Goal: Navigation & Orientation: Find specific page/section

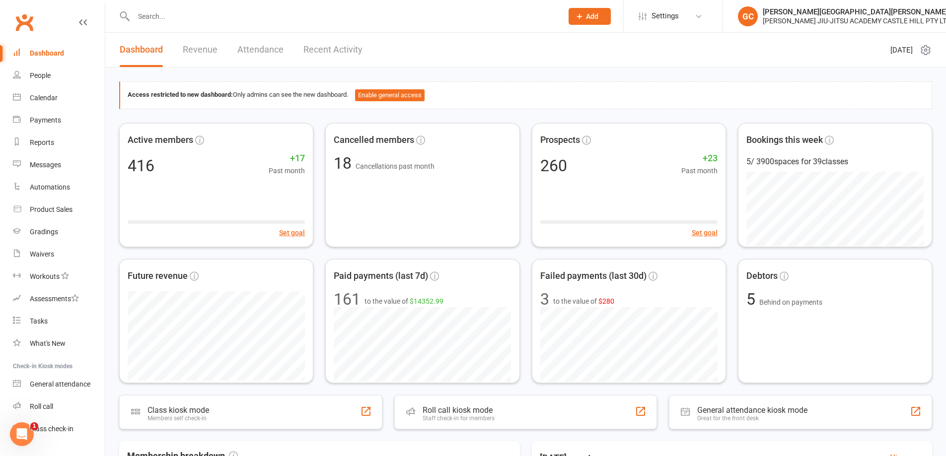
click at [205, 49] on link "Revenue" at bounding box center [200, 50] width 35 height 34
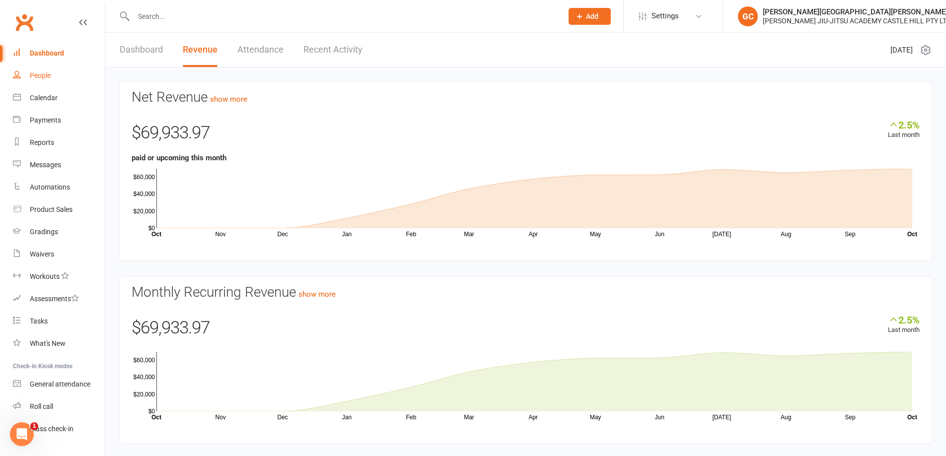
click at [31, 75] on div "People" at bounding box center [40, 75] width 21 height 8
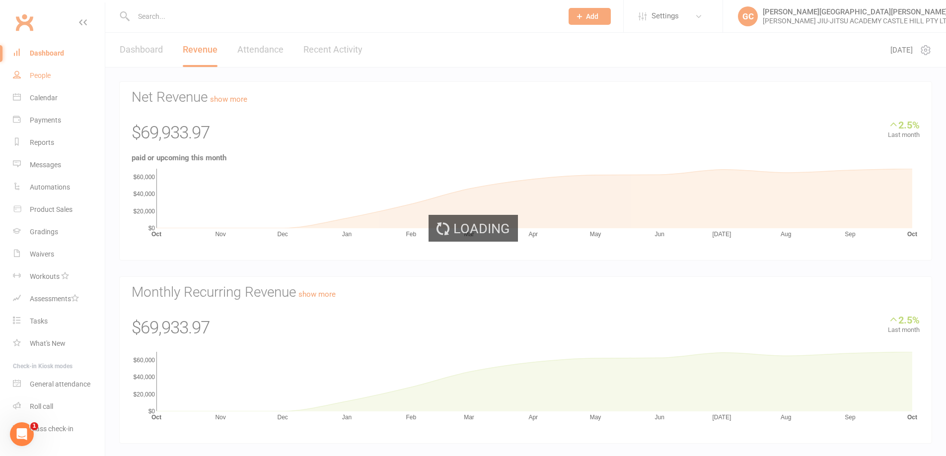
select select "100"
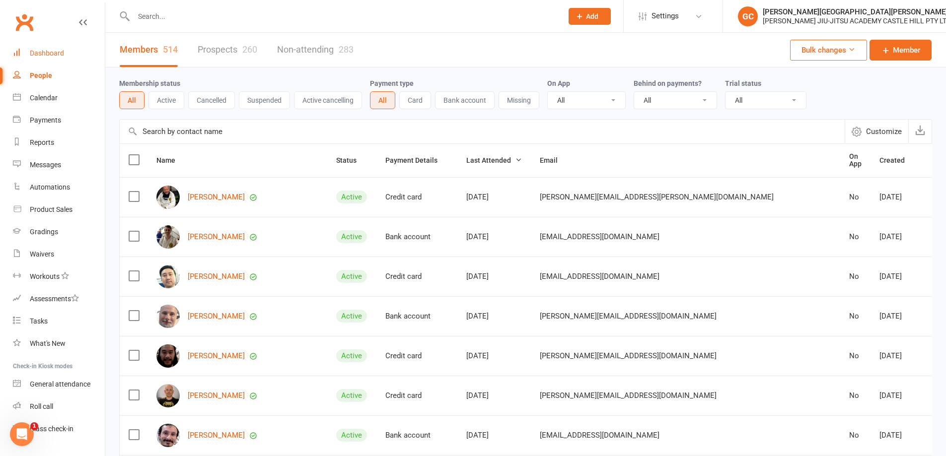
click at [44, 48] on link "Dashboard" at bounding box center [59, 53] width 92 height 22
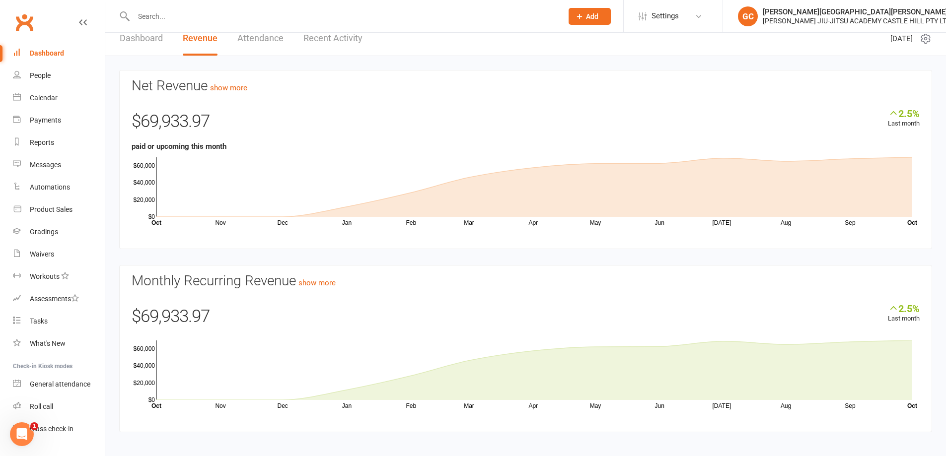
scroll to position [18, 0]
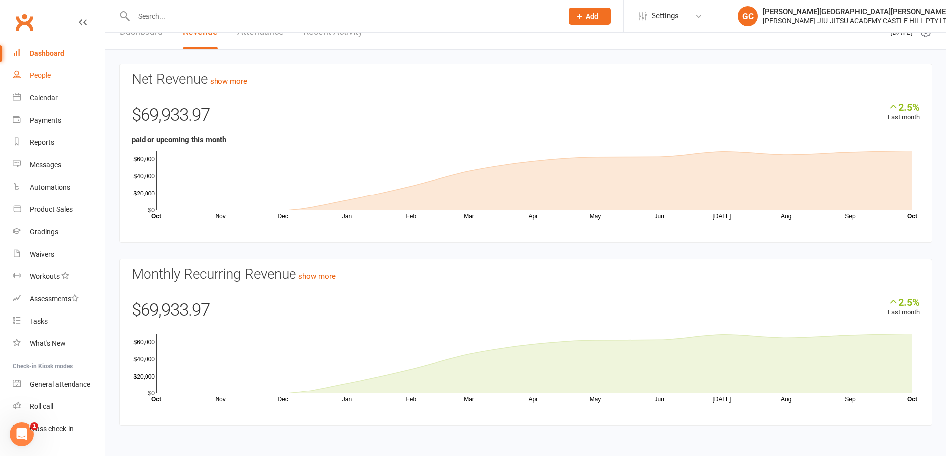
click at [47, 75] on div "People" at bounding box center [40, 75] width 21 height 8
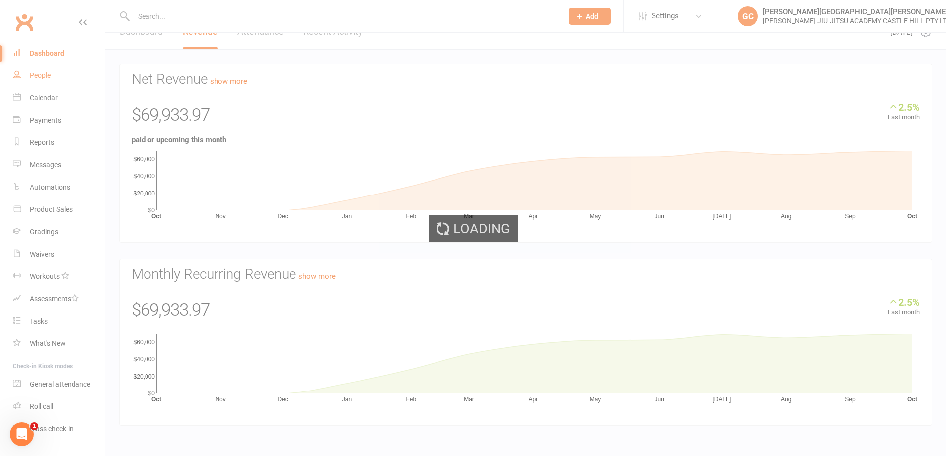
select select "100"
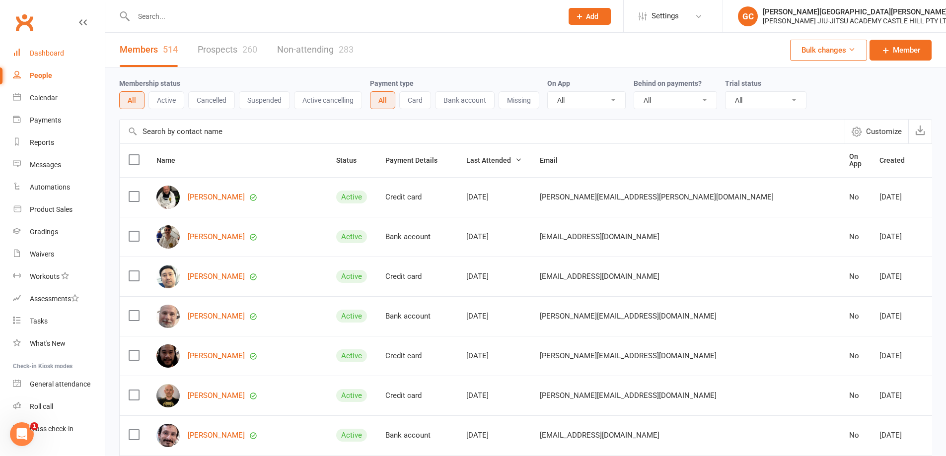
click at [53, 53] on div "Dashboard" at bounding box center [47, 53] width 34 height 8
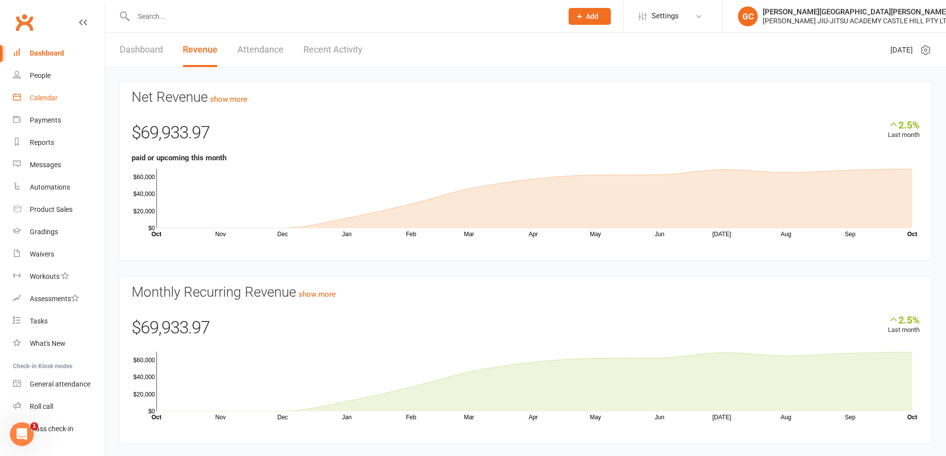
click at [38, 97] on div "Calendar" at bounding box center [44, 98] width 28 height 8
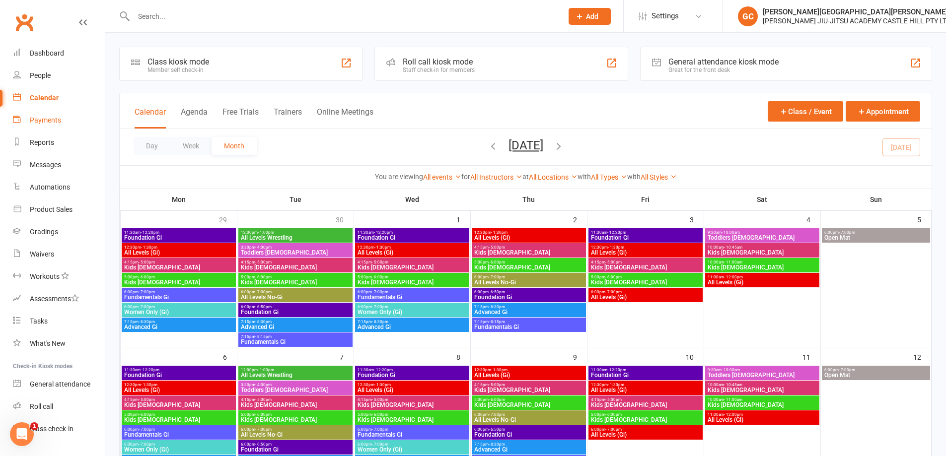
click at [39, 122] on div "Payments" at bounding box center [45, 120] width 31 height 8
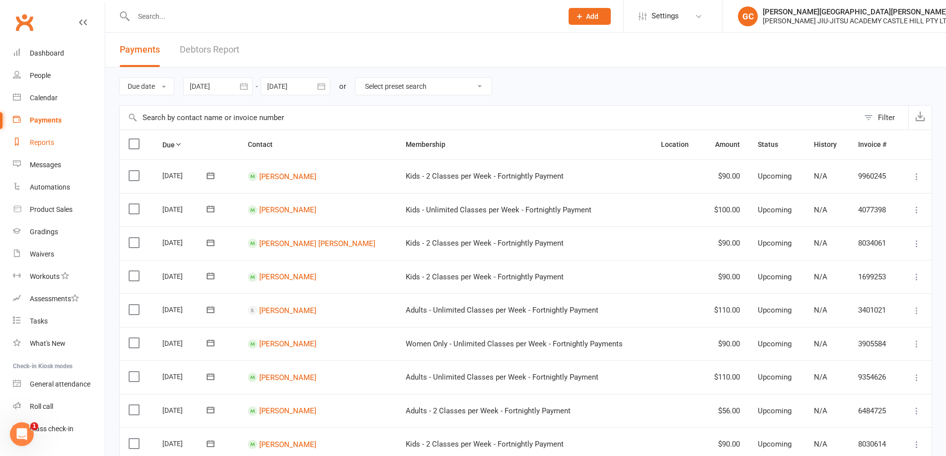
click at [45, 141] on div "Reports" at bounding box center [42, 142] width 24 height 8
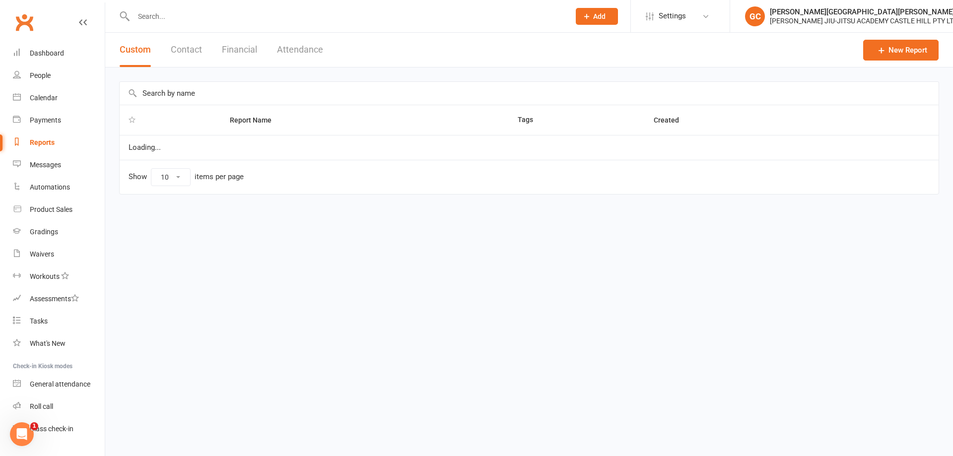
select select "100"
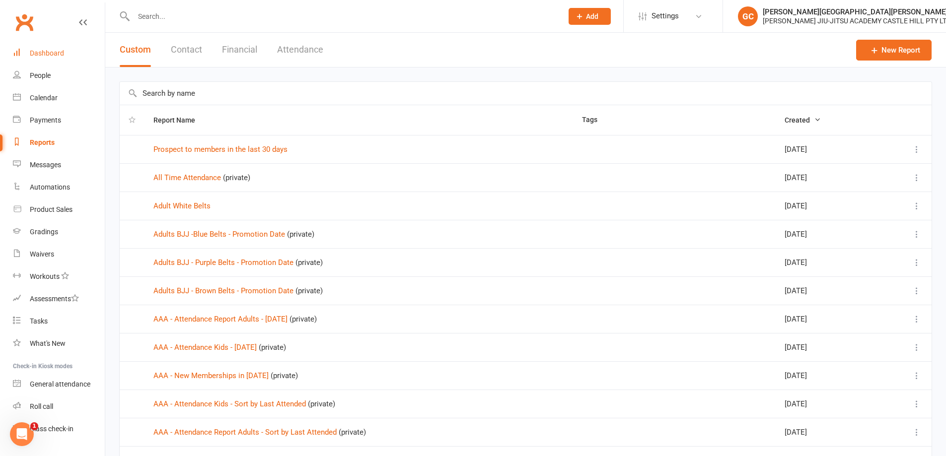
click at [52, 49] on link "Dashboard" at bounding box center [59, 53] width 92 height 22
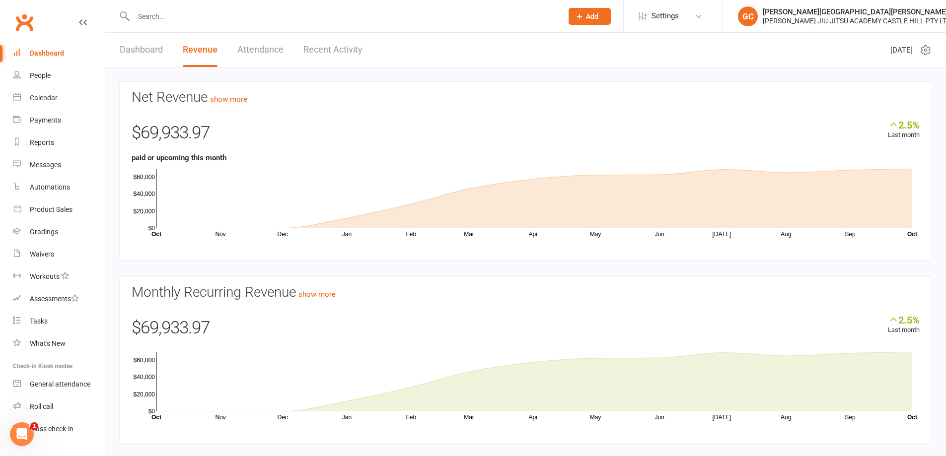
click at [136, 46] on link "Dashboard" at bounding box center [141, 50] width 43 height 34
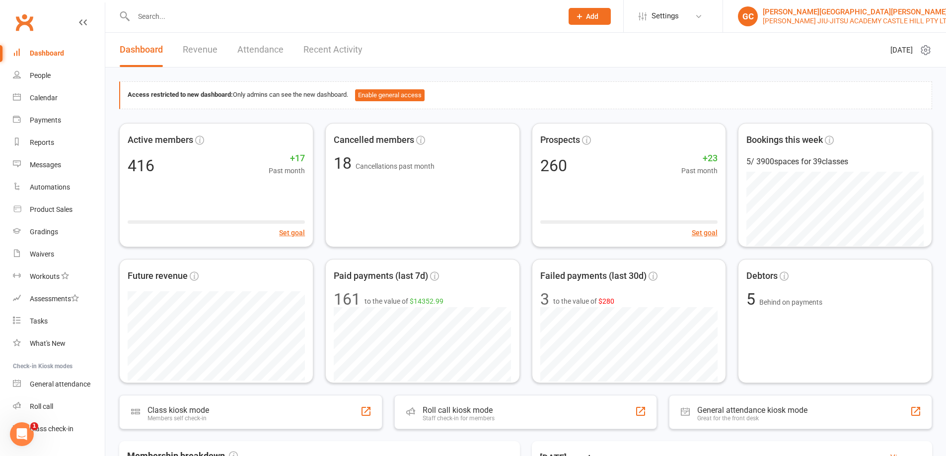
click at [743, 18] on div "GC" at bounding box center [748, 16] width 20 height 20
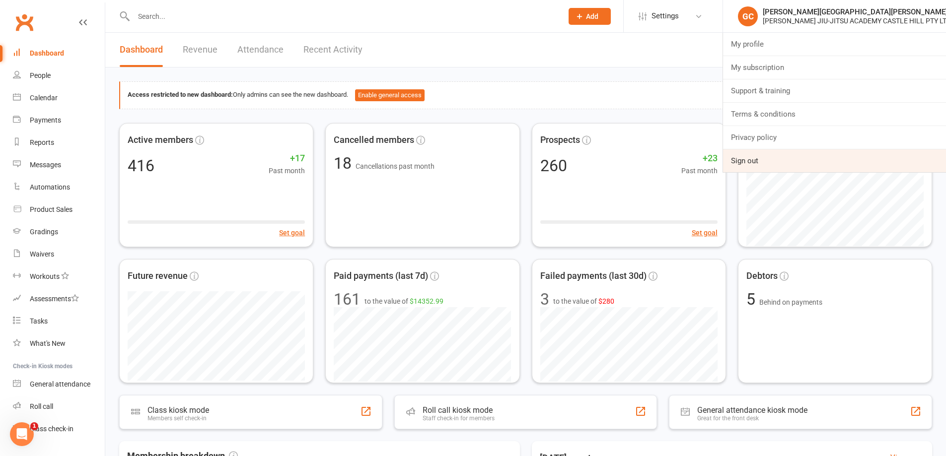
click at [741, 157] on link "Sign out" at bounding box center [834, 160] width 223 height 23
